Goal: Information Seeking & Learning: Understand process/instructions

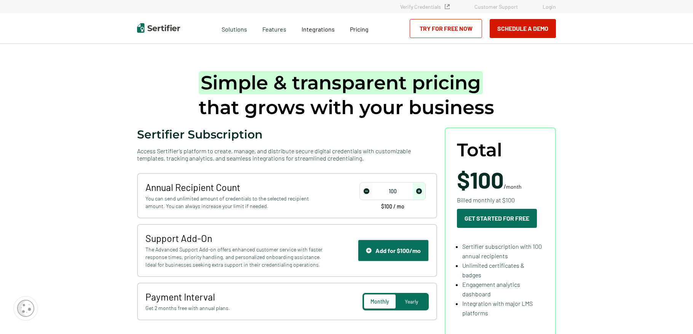
click at [419, 189] on img "increase number" at bounding box center [419, 191] width 6 height 6
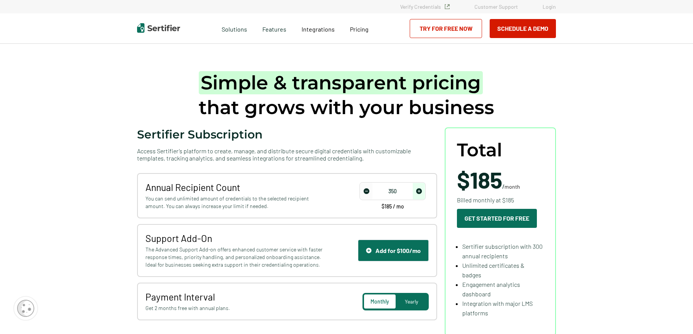
click at [419, 189] on img "increase number" at bounding box center [419, 191] width 6 height 6
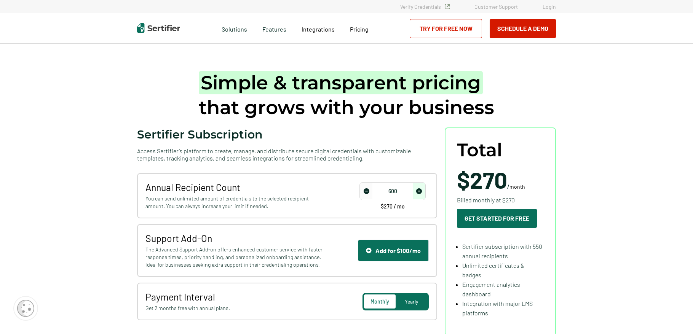
click at [419, 189] on img "increase number" at bounding box center [419, 191] width 6 height 6
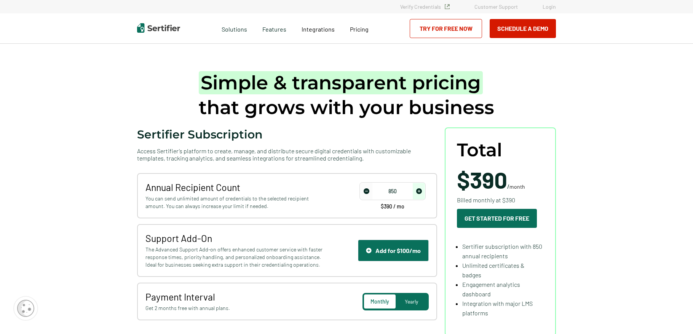
click at [419, 189] on img "increase number" at bounding box center [419, 191] width 6 height 6
type input "950"
click at [419, 189] on img "increase number" at bounding box center [419, 191] width 6 height 6
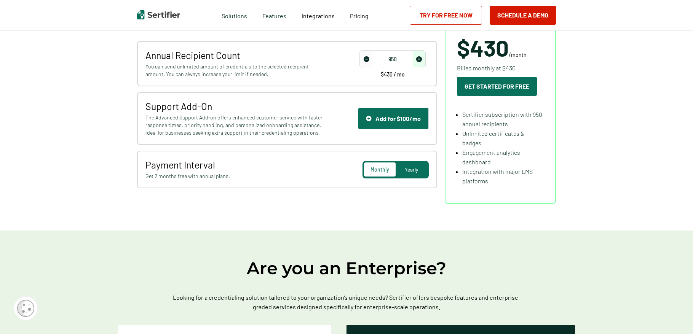
scroll to position [128, 0]
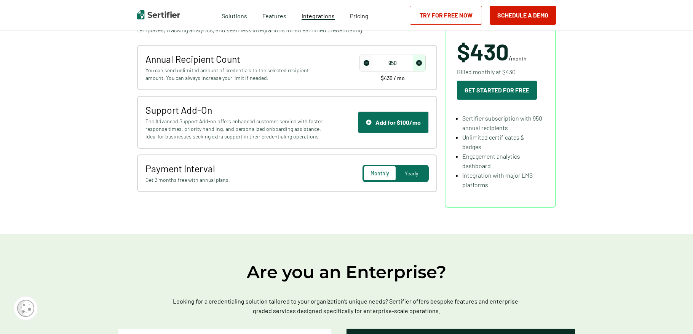
click at [331, 13] on span "Integrations" at bounding box center [317, 15] width 33 height 7
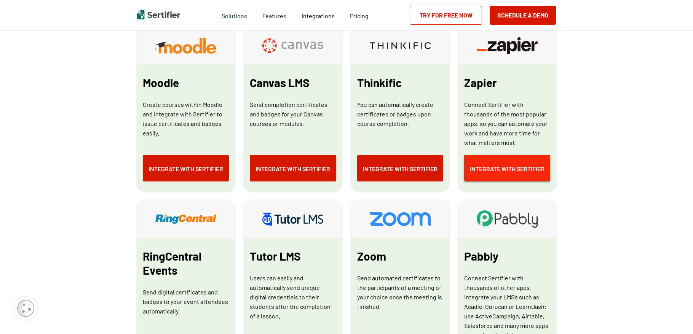
scroll to position [445, 0]
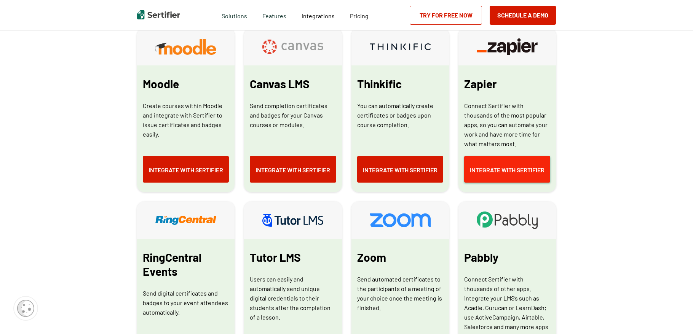
click at [517, 174] on link "Integrate with Sertifier" at bounding box center [507, 169] width 86 height 27
